Goal: Navigation & Orientation: Find specific page/section

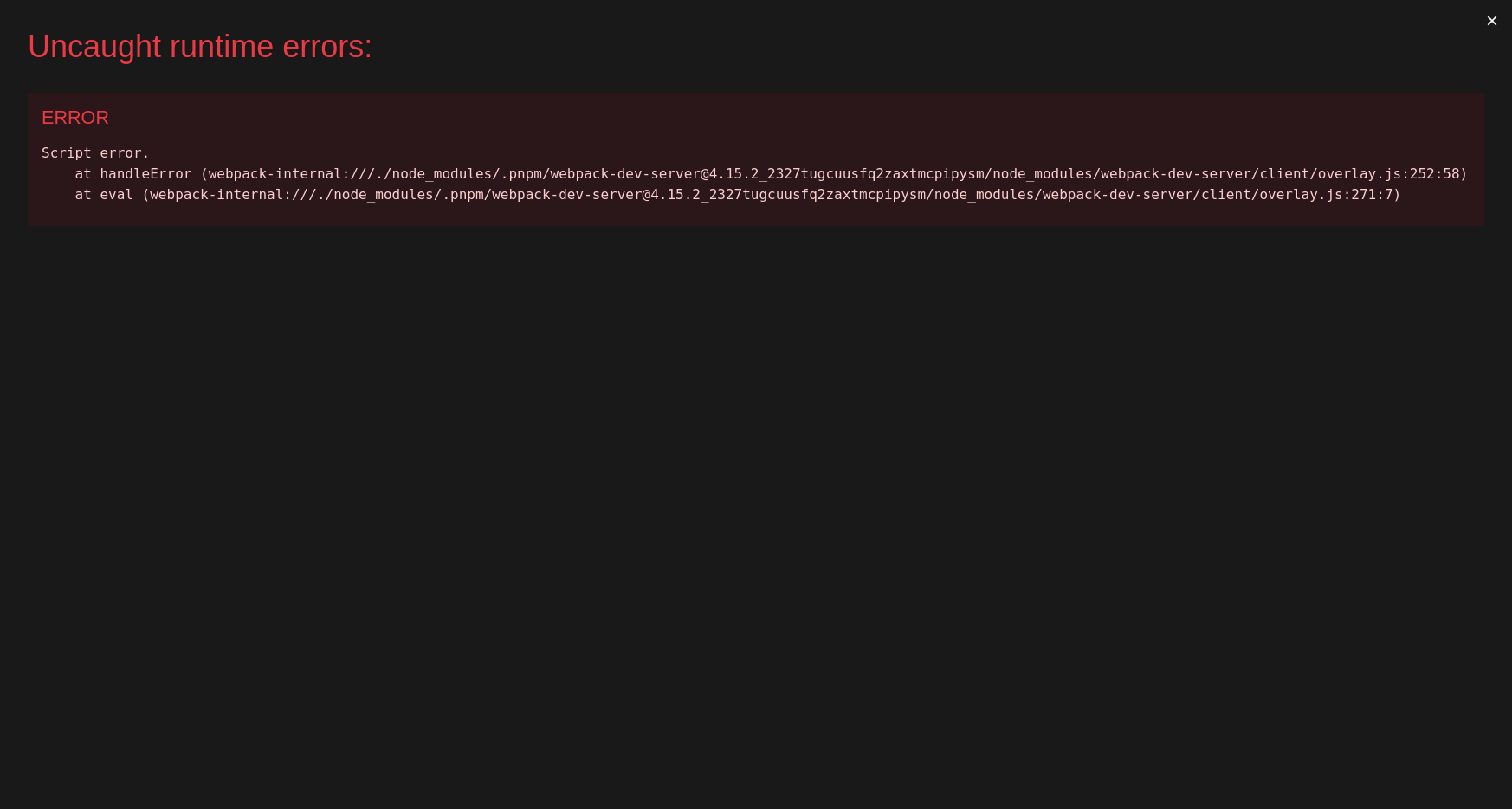
click at [1492, 13] on button "×" at bounding box center [1492, 20] width 40 height 42
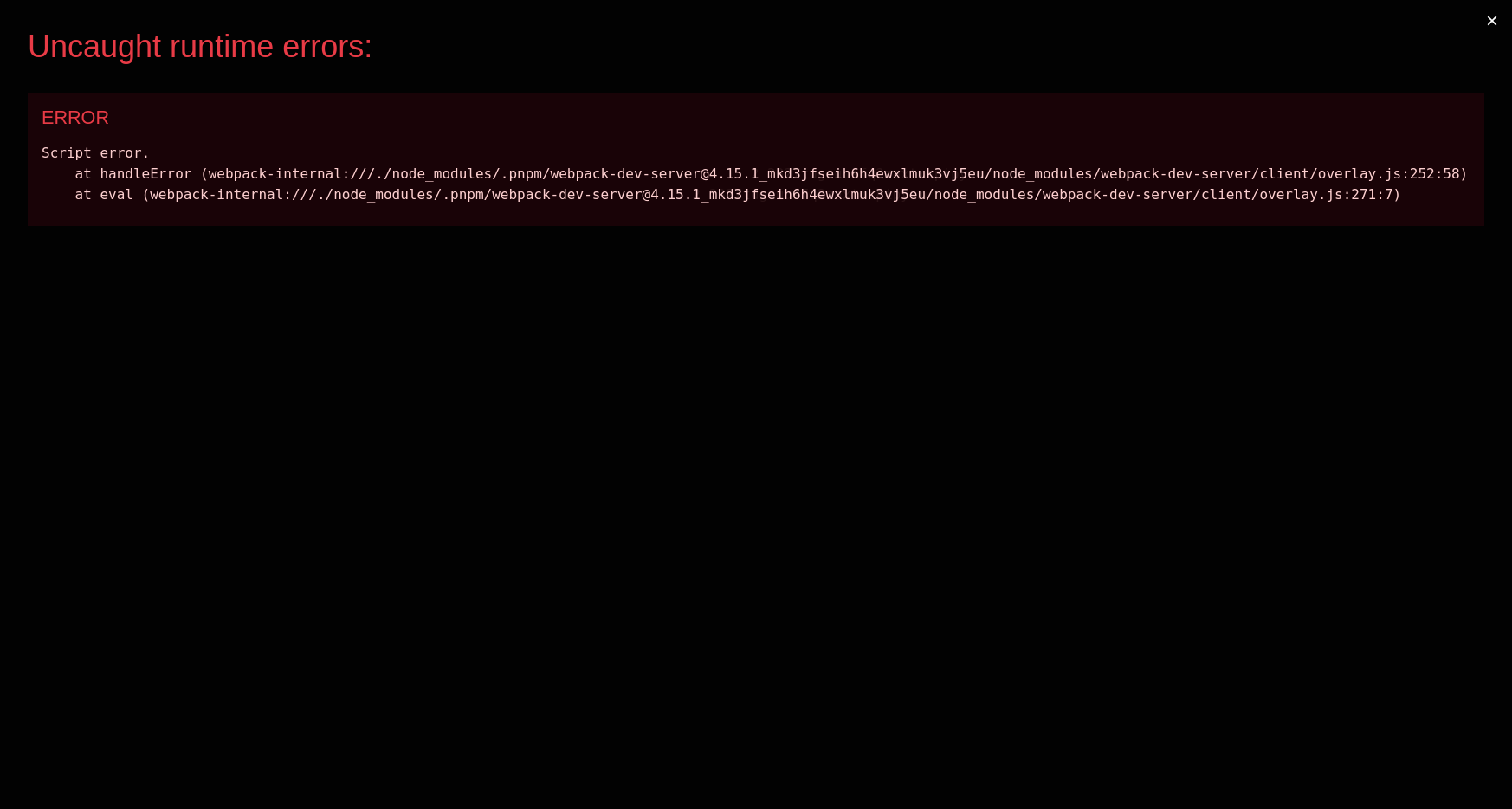
click at [1504, 13] on button "×" at bounding box center [1492, 20] width 40 height 42
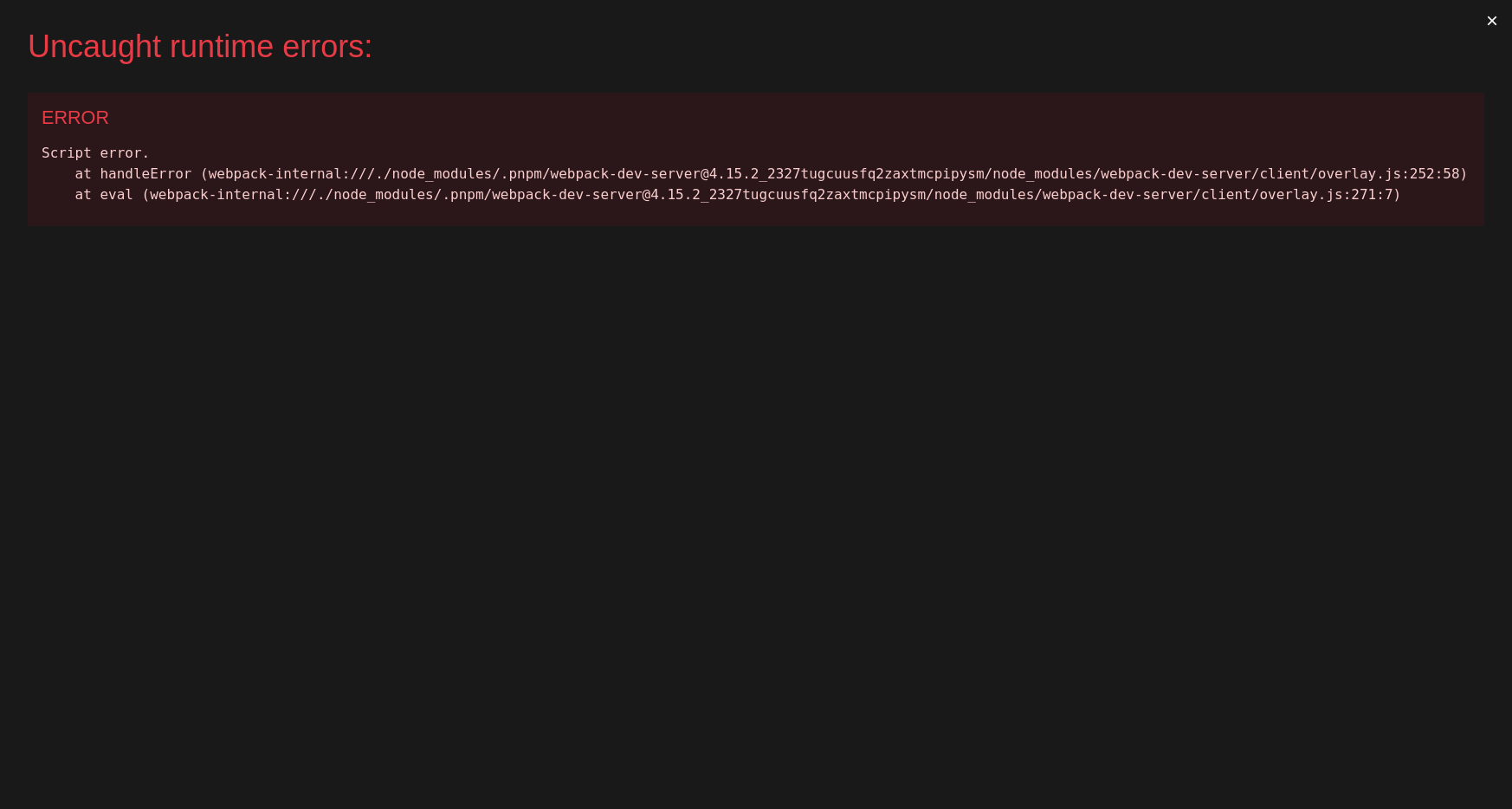
click at [1501, 13] on button "×" at bounding box center [1492, 20] width 40 height 42
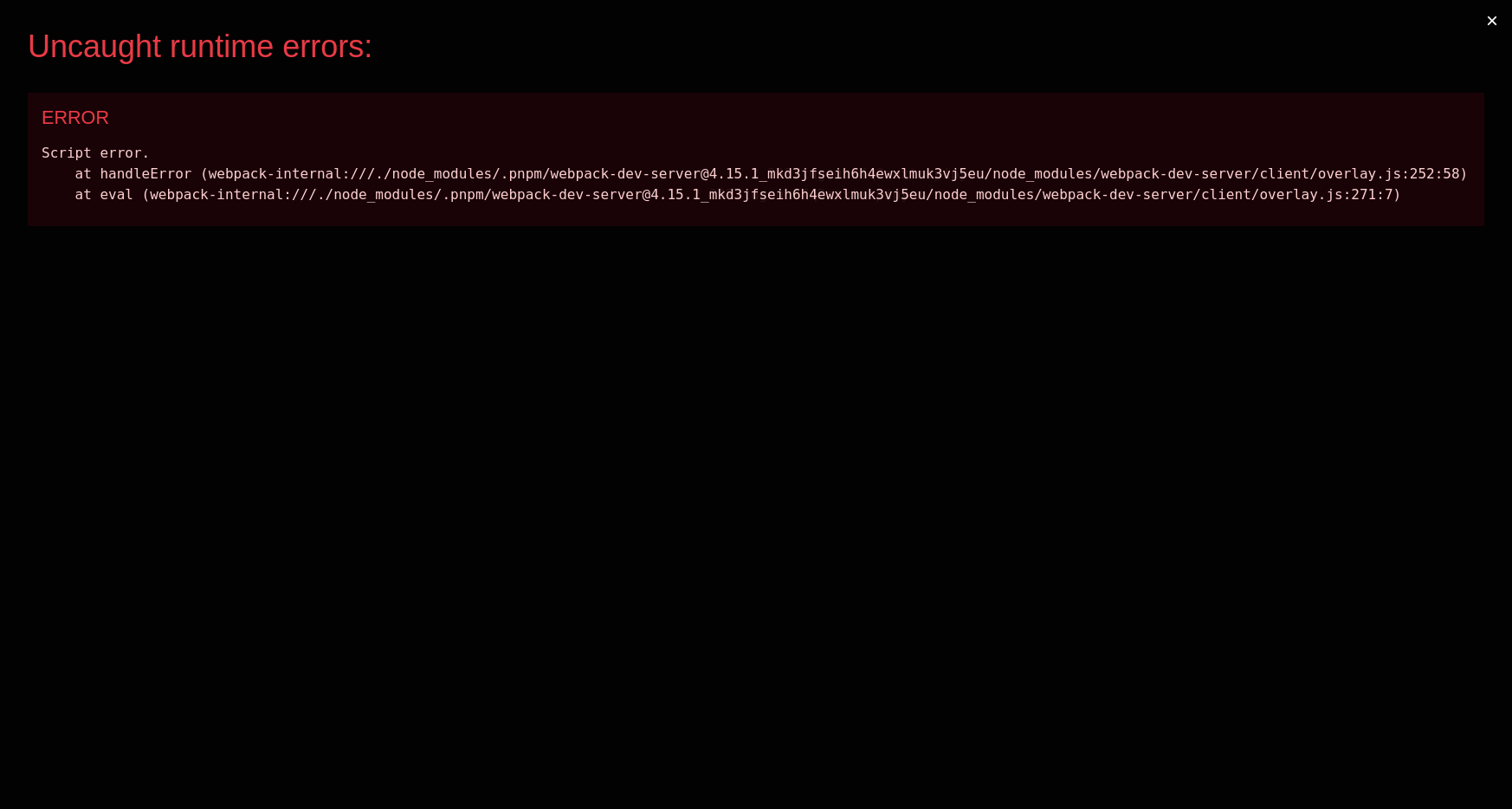
click at [1486, 12] on button "×" at bounding box center [1492, 20] width 40 height 42
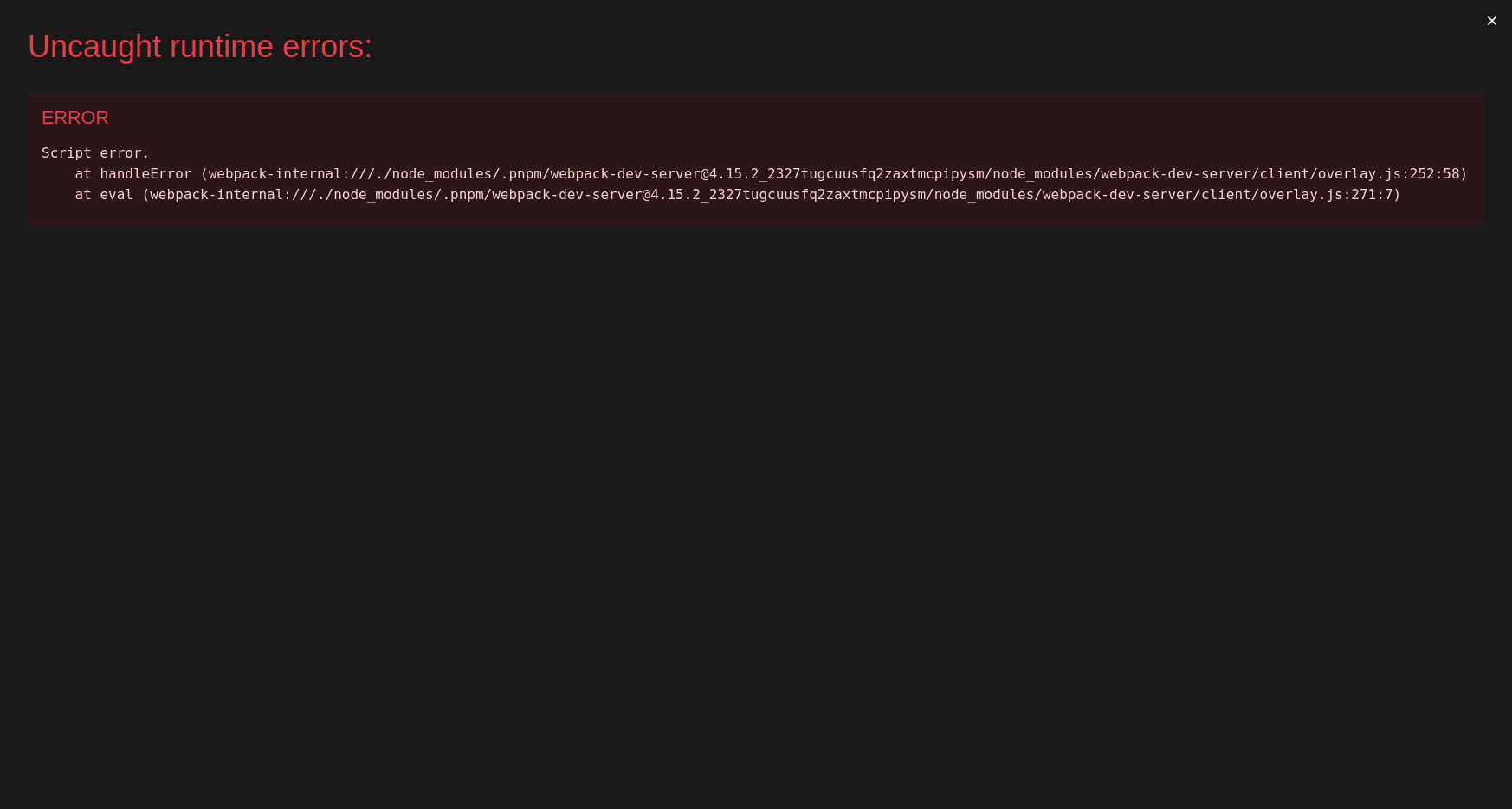
click at [1483, 12] on button "×" at bounding box center [1492, 20] width 40 height 42
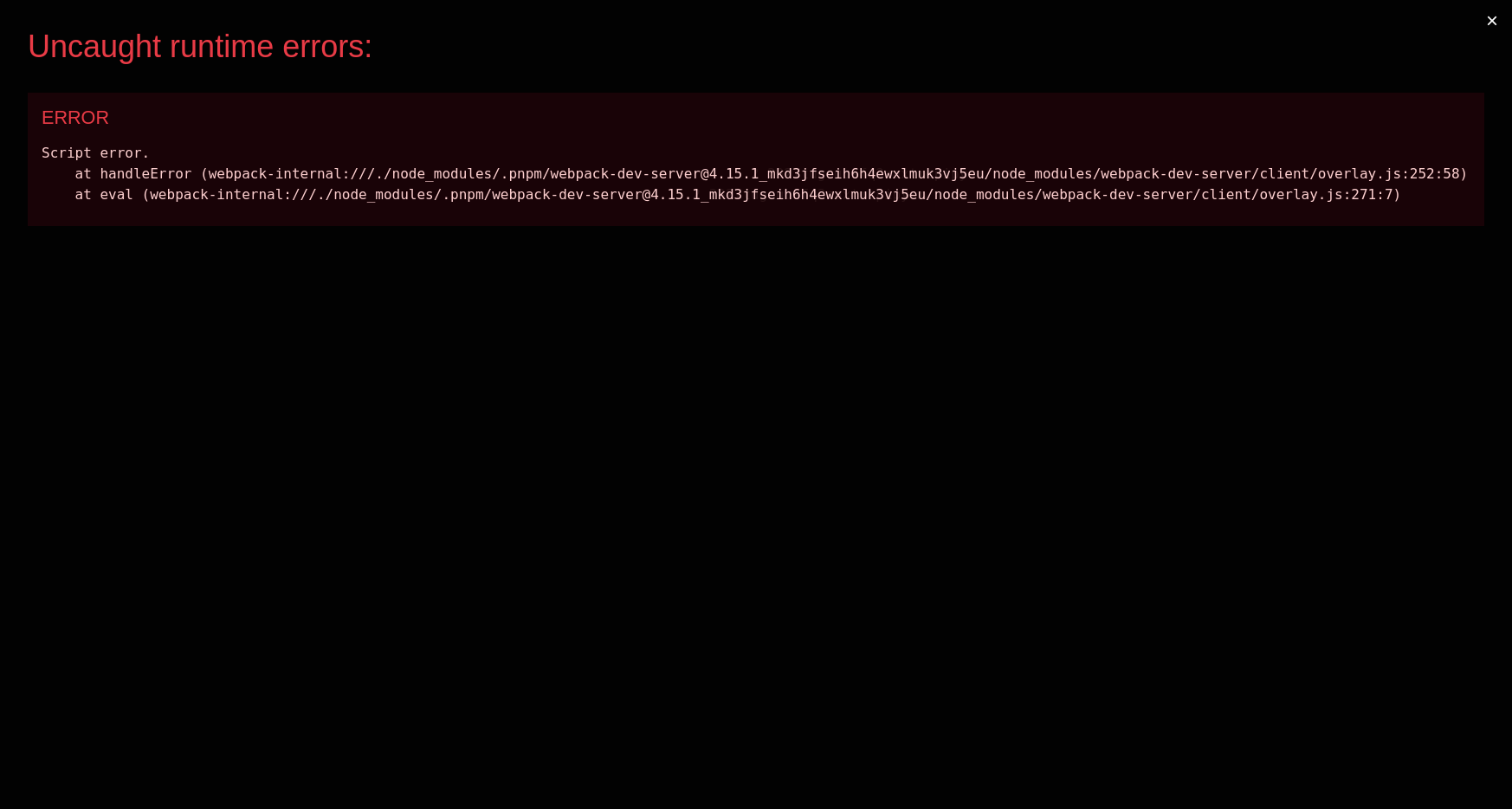
click at [1486, 29] on button "×" at bounding box center [1492, 20] width 40 height 42
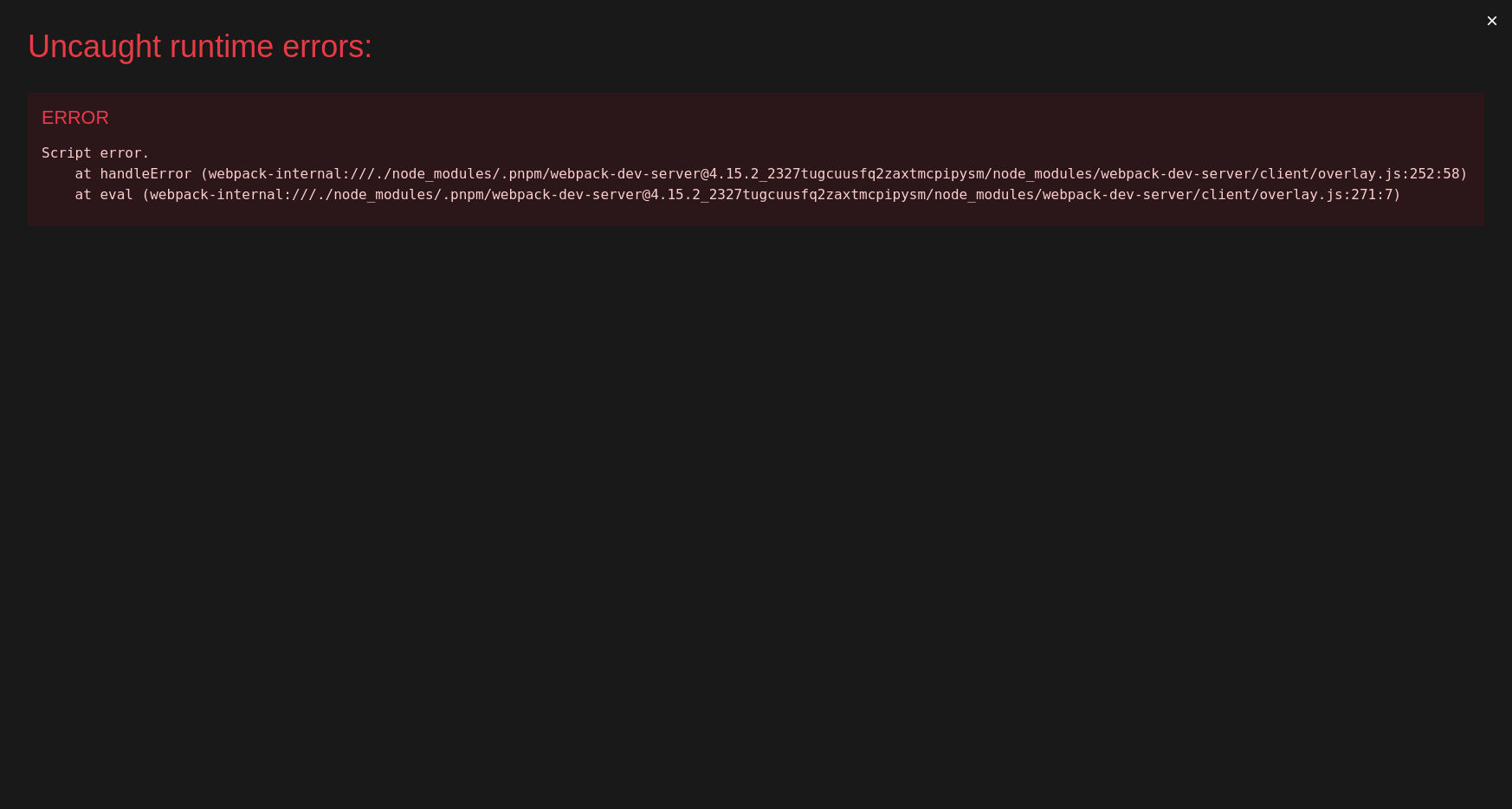
click at [1492, 23] on button "×" at bounding box center [1492, 20] width 40 height 42
